Goal: Navigation & Orientation: Find specific page/section

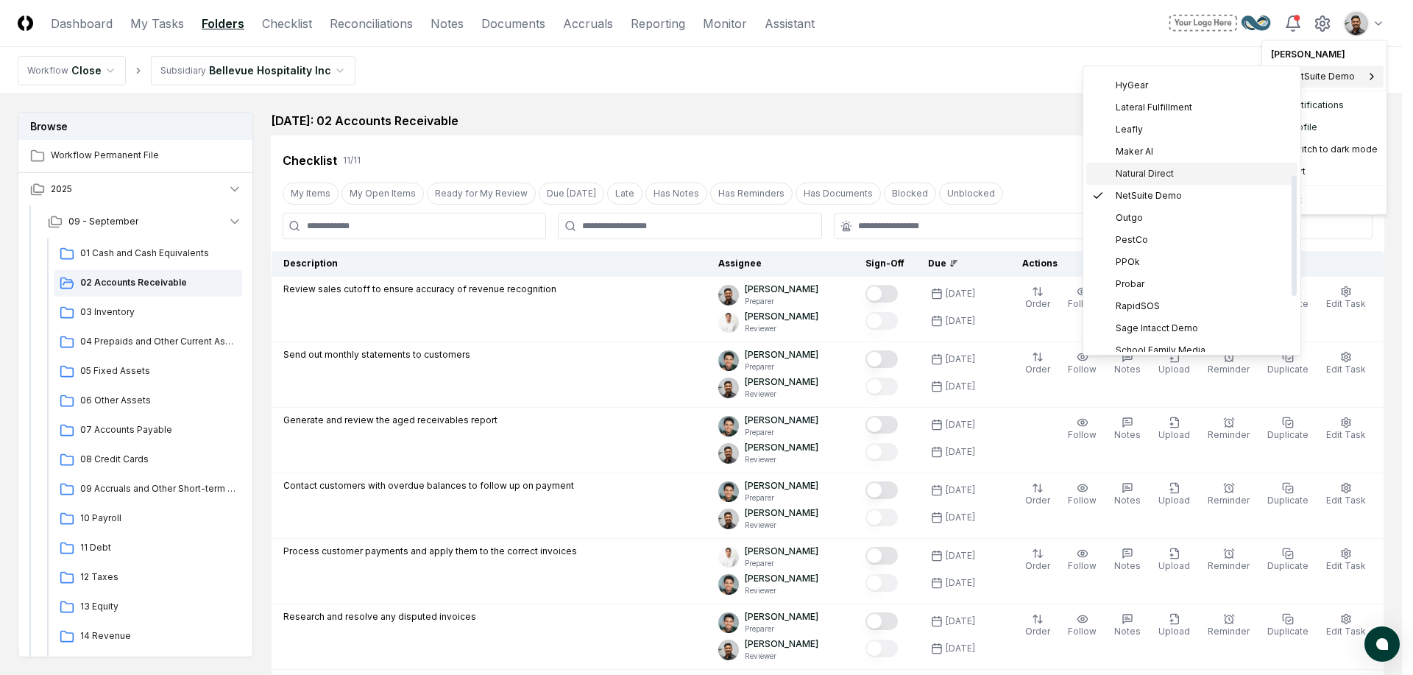
scroll to position [175, 0]
click at [1179, 129] on div "Hungryroot" at bounding box center [1191, 126] width 211 height 22
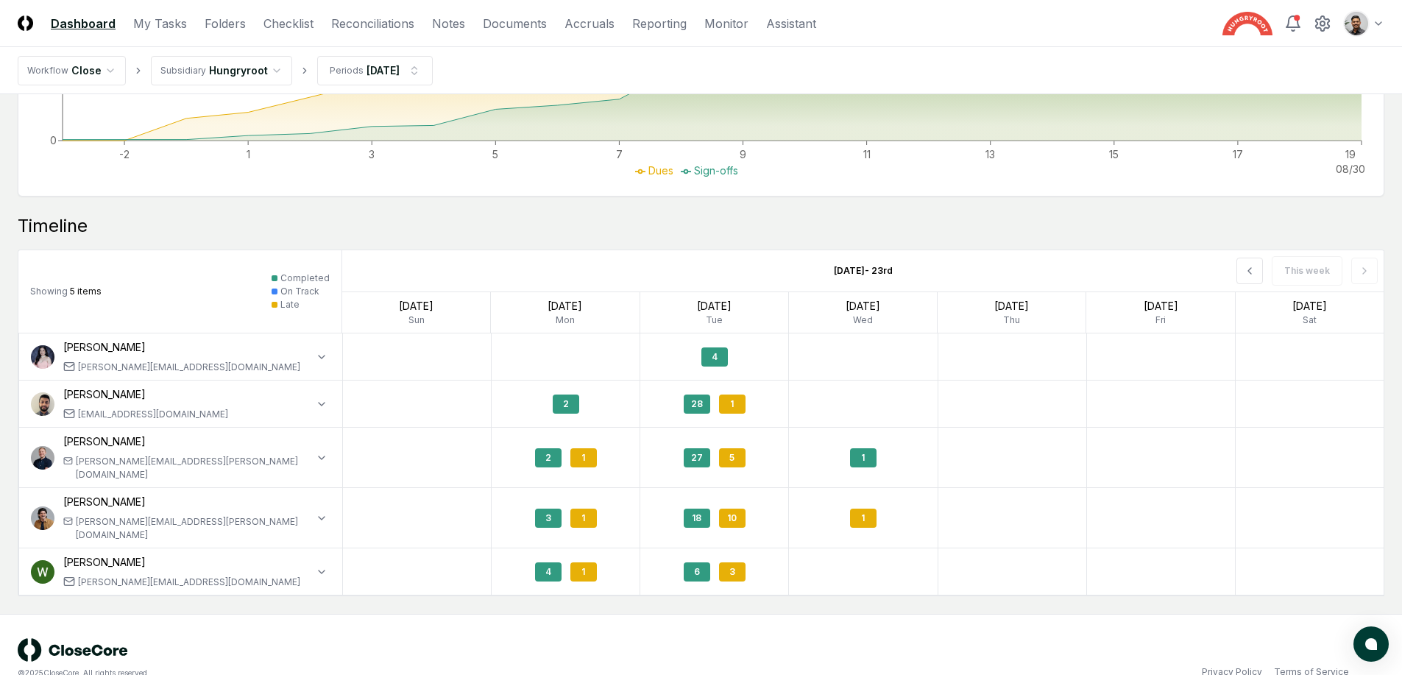
scroll to position [1079, 0]
